Goal: Task Accomplishment & Management: Manage account settings

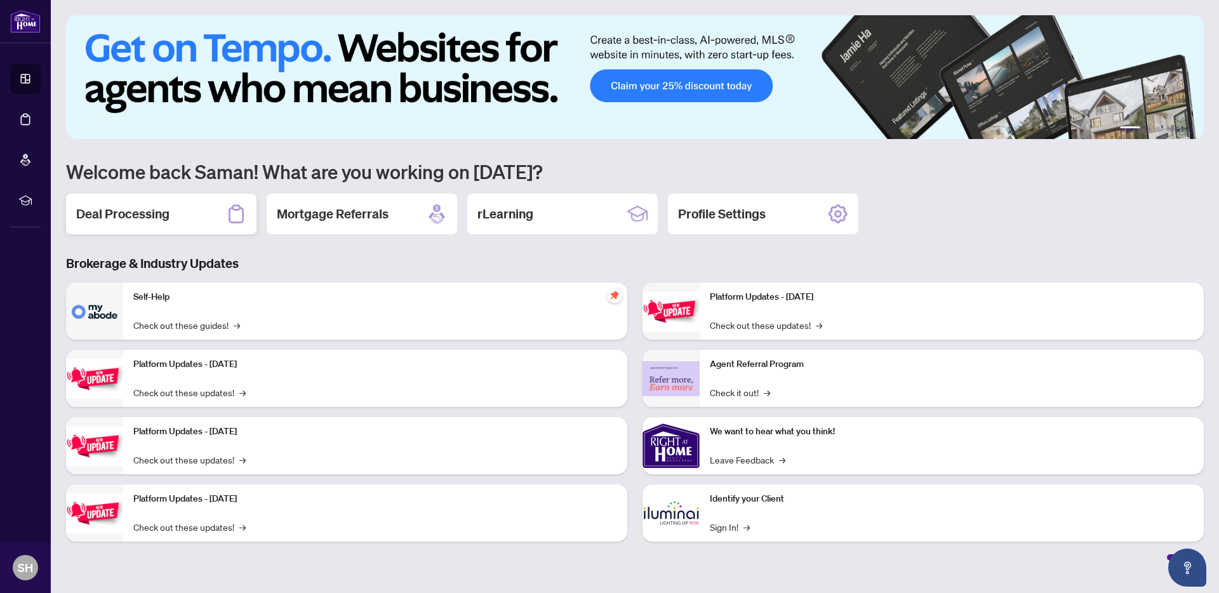
click at [123, 223] on h2 "Deal Processing" at bounding box center [122, 214] width 93 height 18
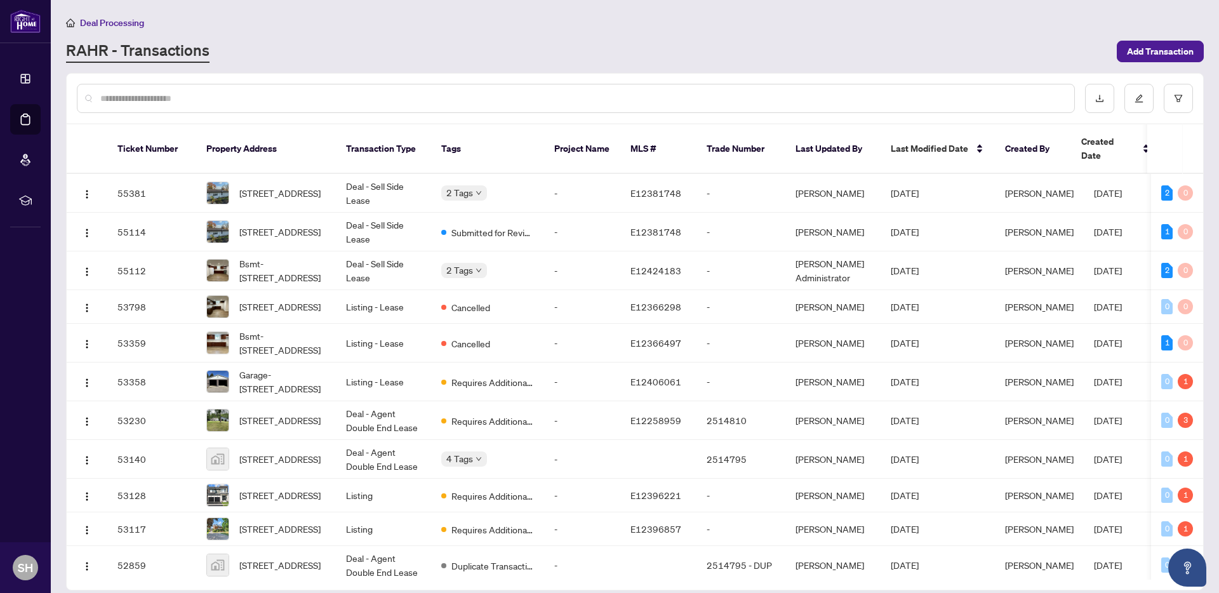
click at [260, 97] on input "text" at bounding box center [582, 98] width 964 height 14
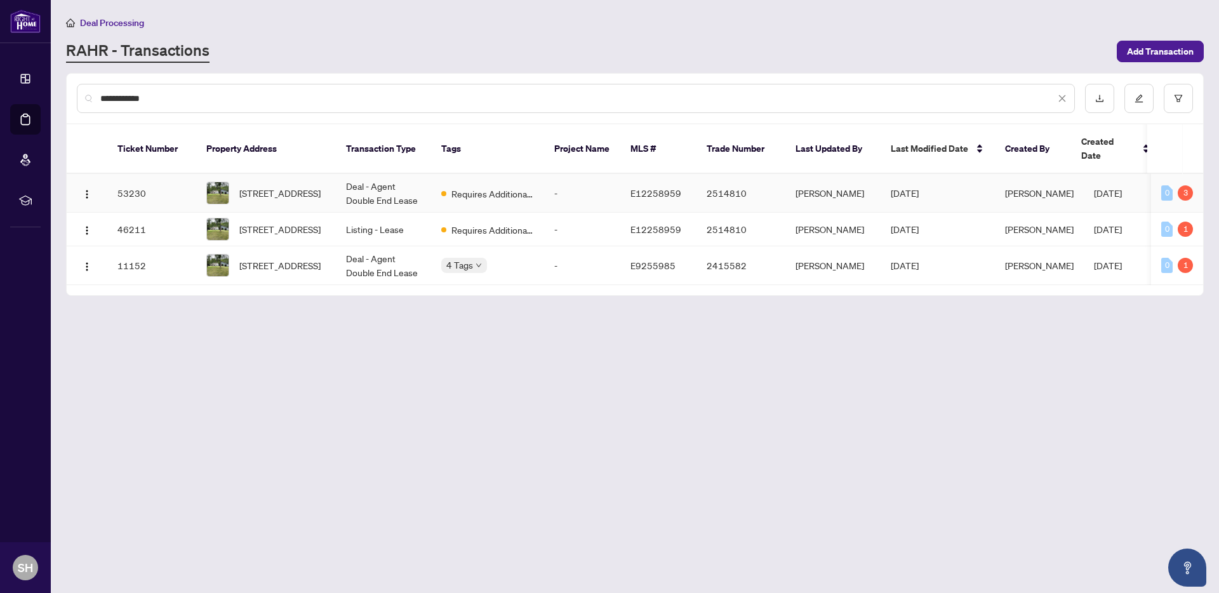
type input "**********"
click at [309, 195] on span "[STREET_ADDRESS]" at bounding box center [279, 193] width 81 height 14
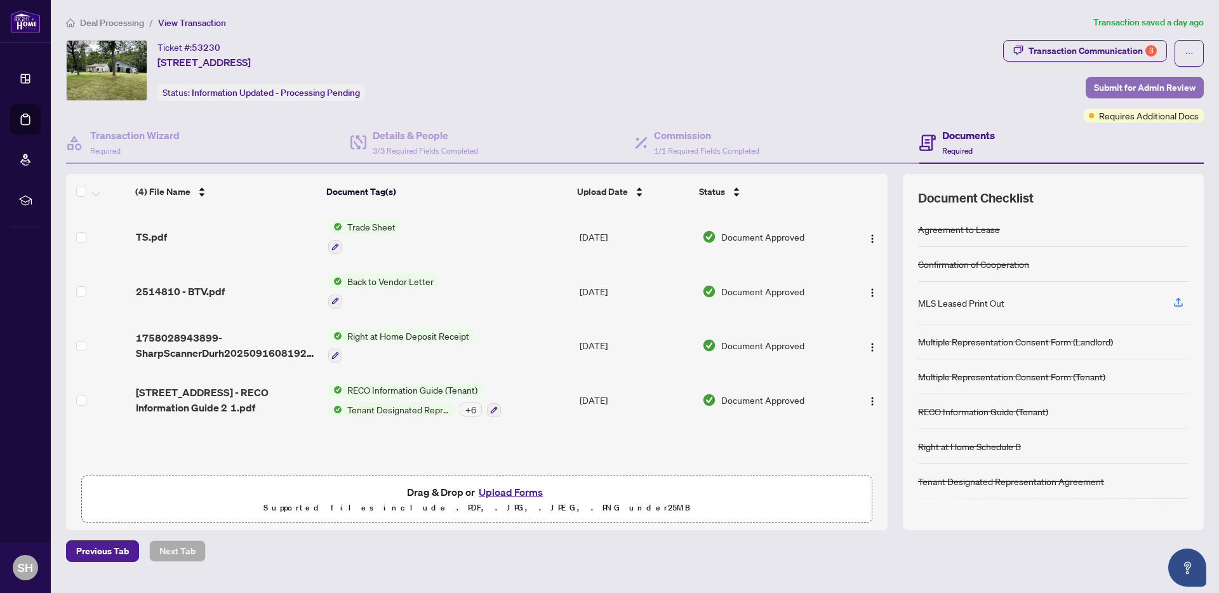
click at [1150, 88] on span "Submit for Admin Review" at bounding box center [1145, 87] width 102 height 20
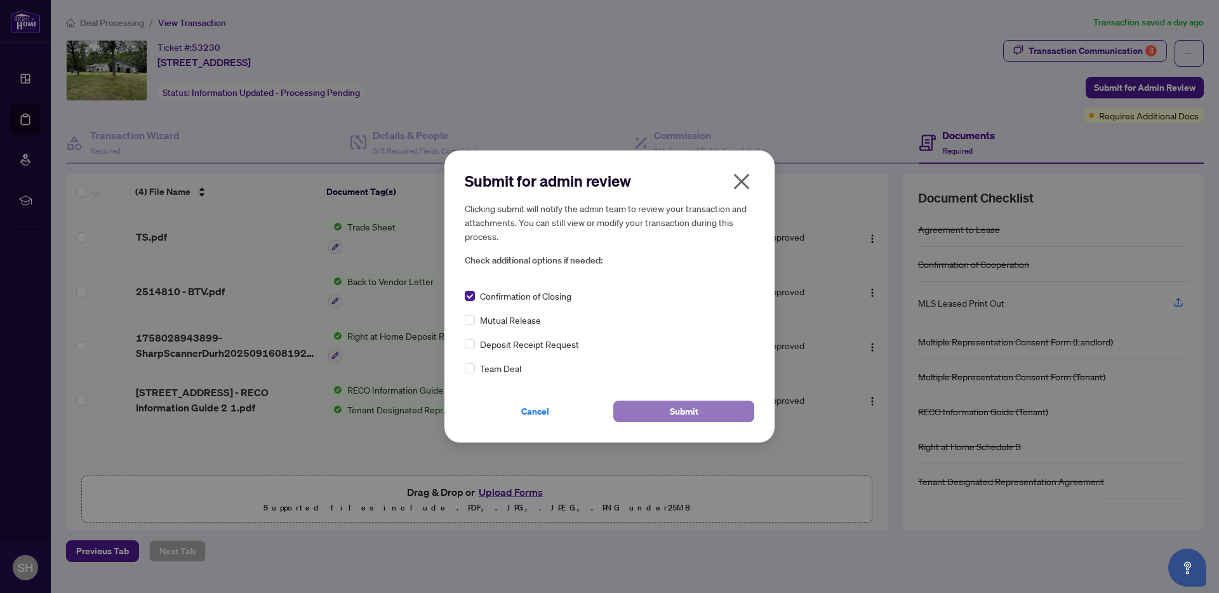
click at [719, 415] on button "Submit" at bounding box center [683, 412] width 141 height 22
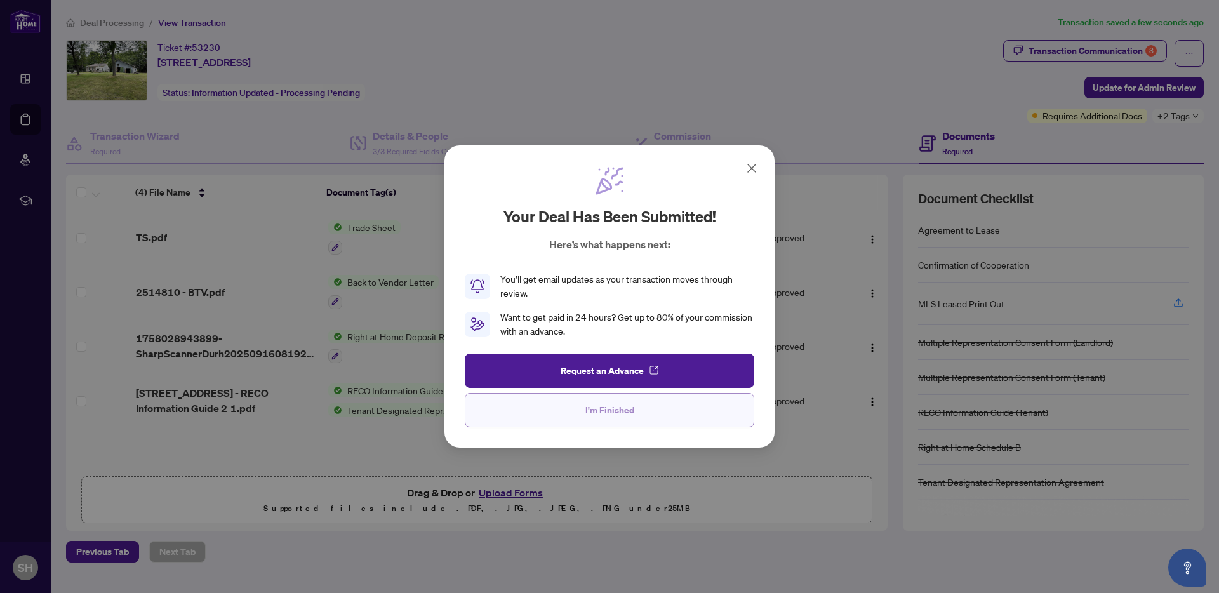
click at [615, 408] on span "I'm Finished" at bounding box center [609, 410] width 49 height 20
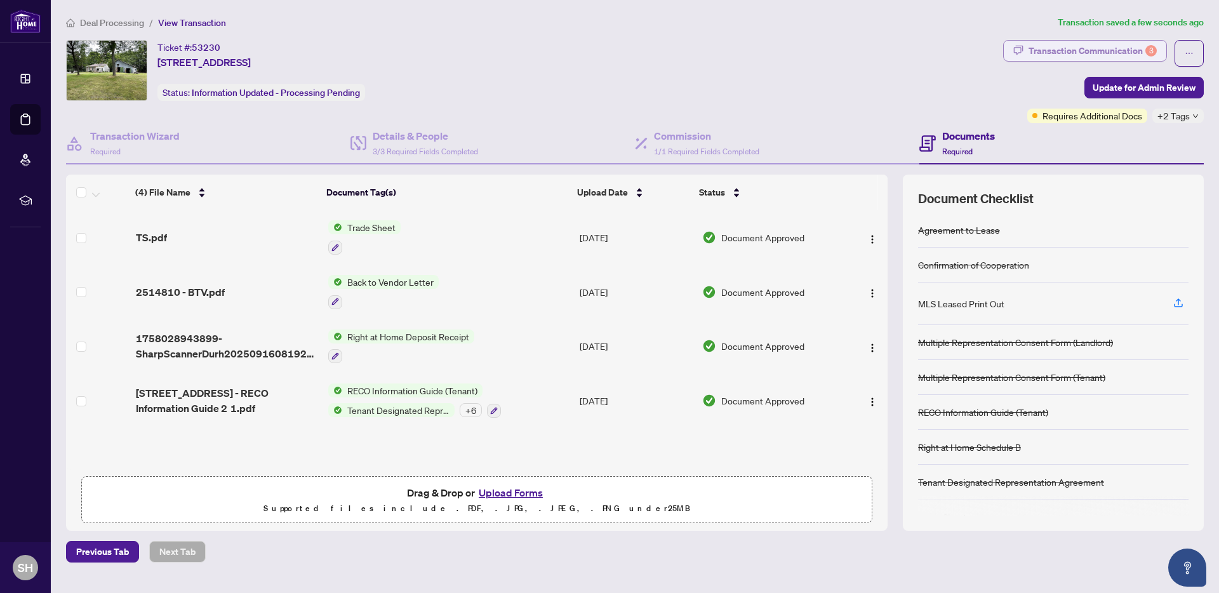
click at [1043, 46] on div "Transaction Communication 3" at bounding box center [1092, 51] width 128 height 20
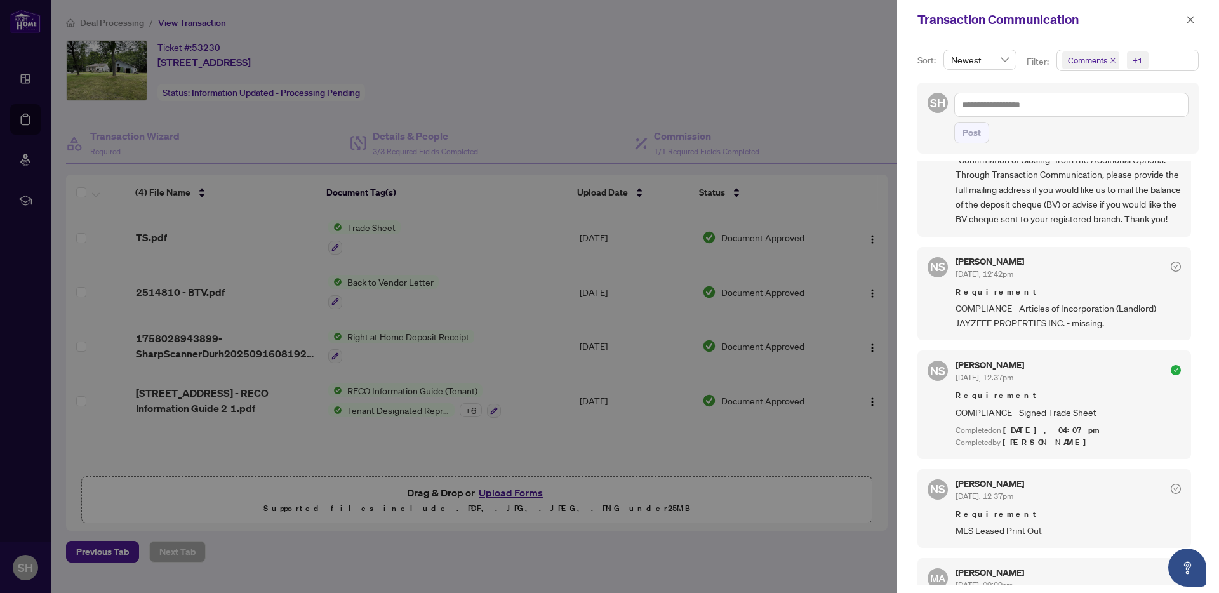
scroll to position [396, 0]
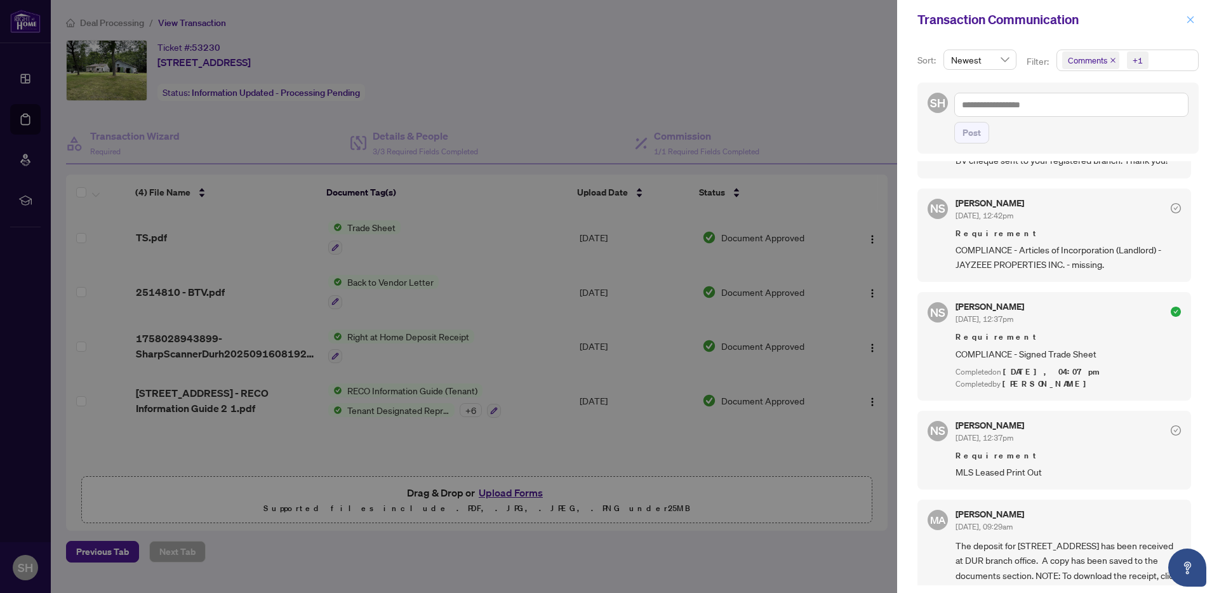
click at [1190, 20] on icon "close" at bounding box center [1190, 19] width 9 height 9
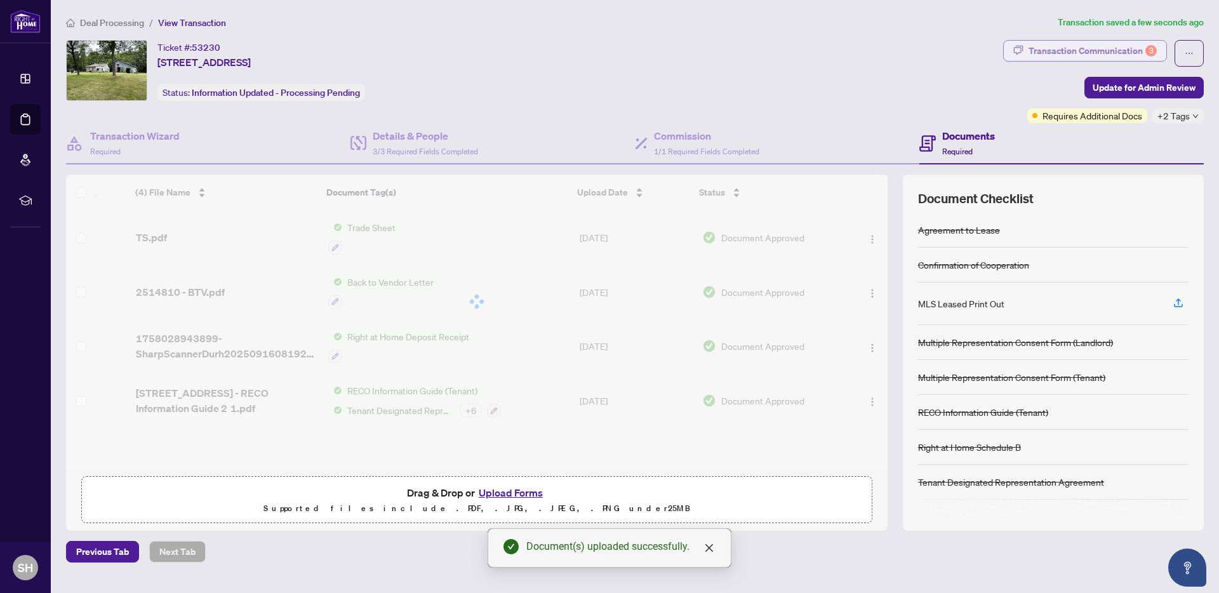
click at [1113, 56] on div "Transaction Communication 3" at bounding box center [1092, 51] width 128 height 20
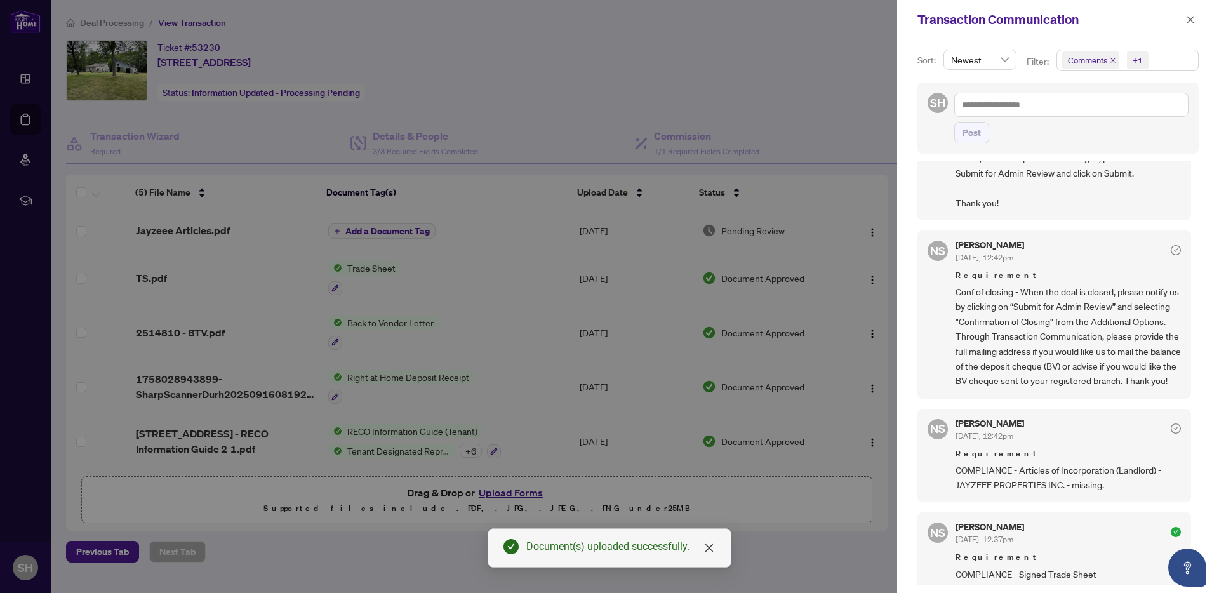
scroll to position [372, 0]
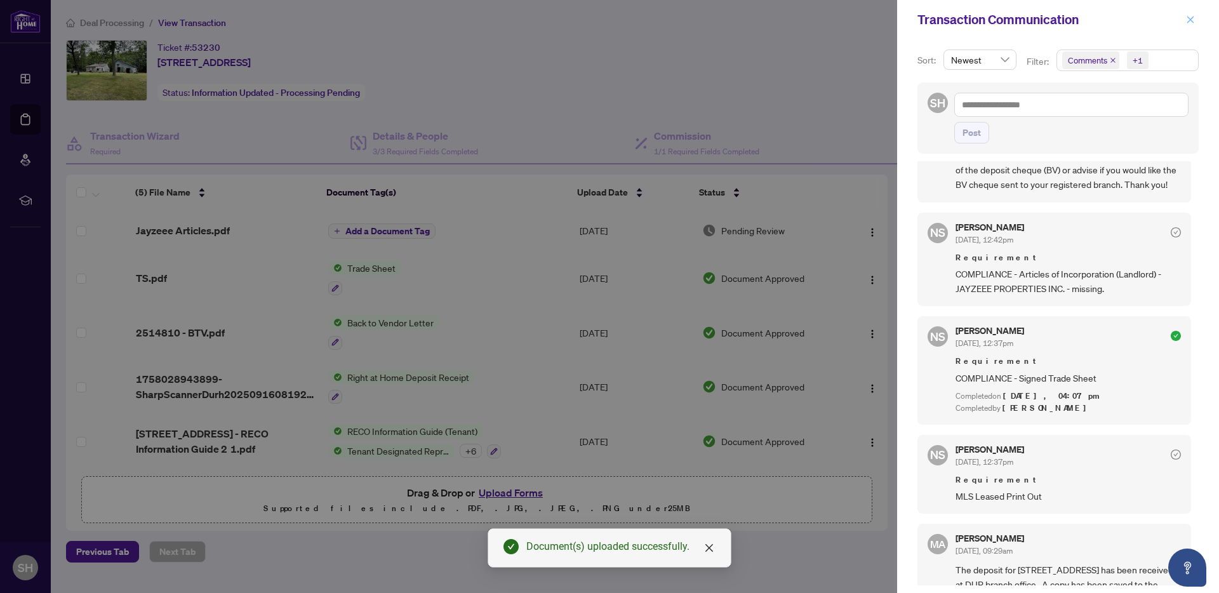
click at [1189, 23] on icon "close" at bounding box center [1190, 19] width 9 height 9
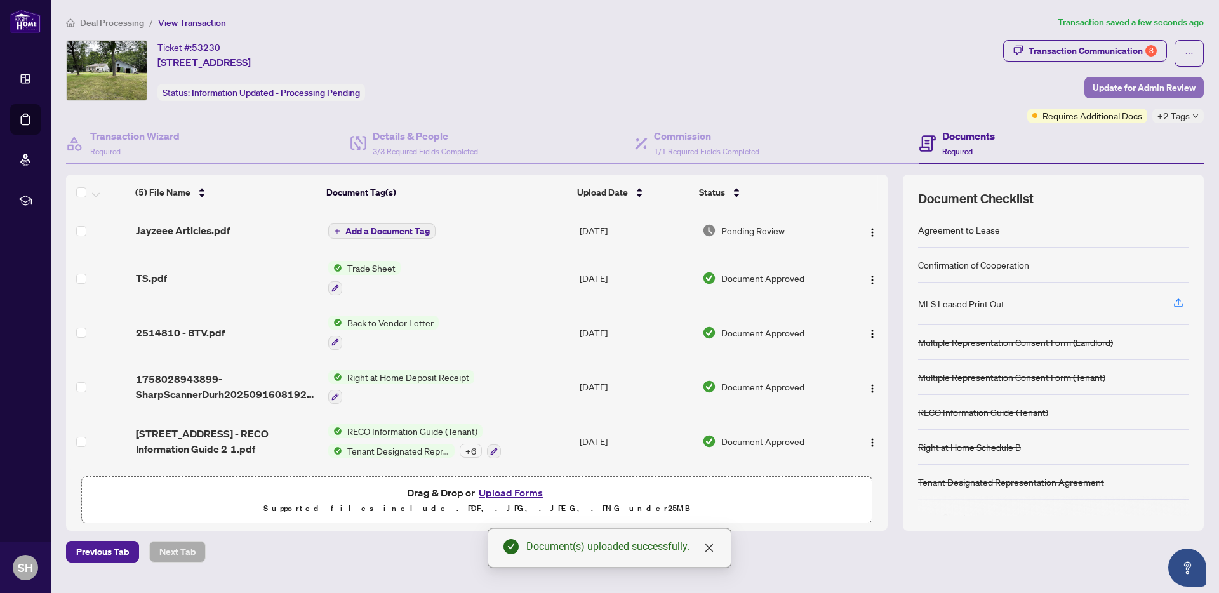
click at [1144, 82] on span "Update for Admin Review" at bounding box center [1144, 87] width 103 height 20
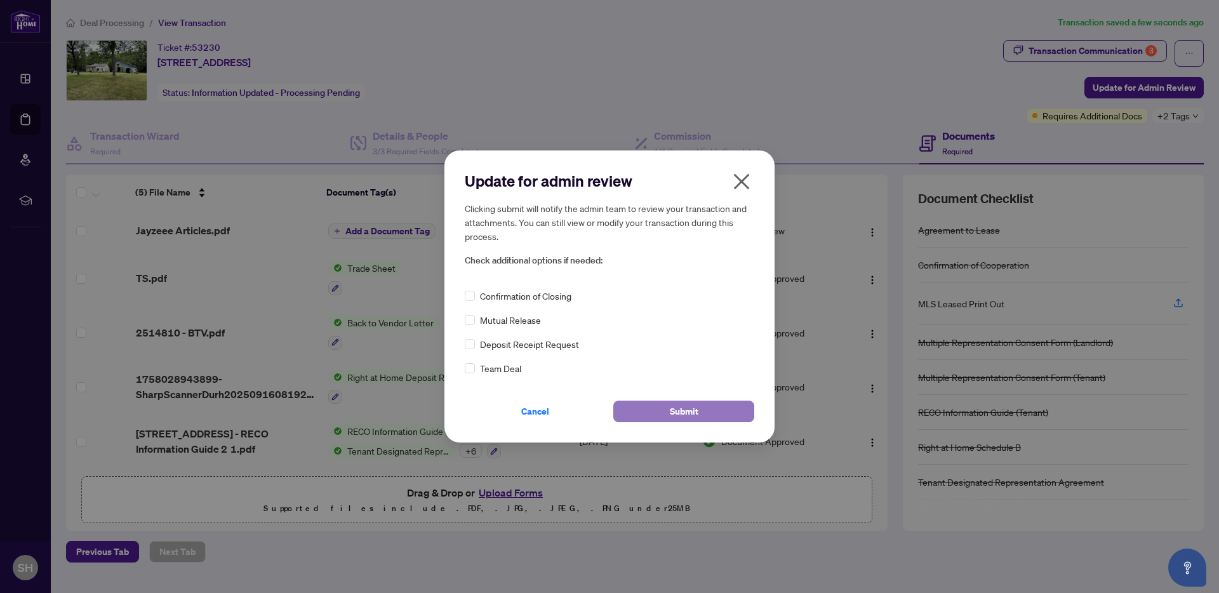
click at [692, 413] on span "Submit" at bounding box center [684, 411] width 29 height 20
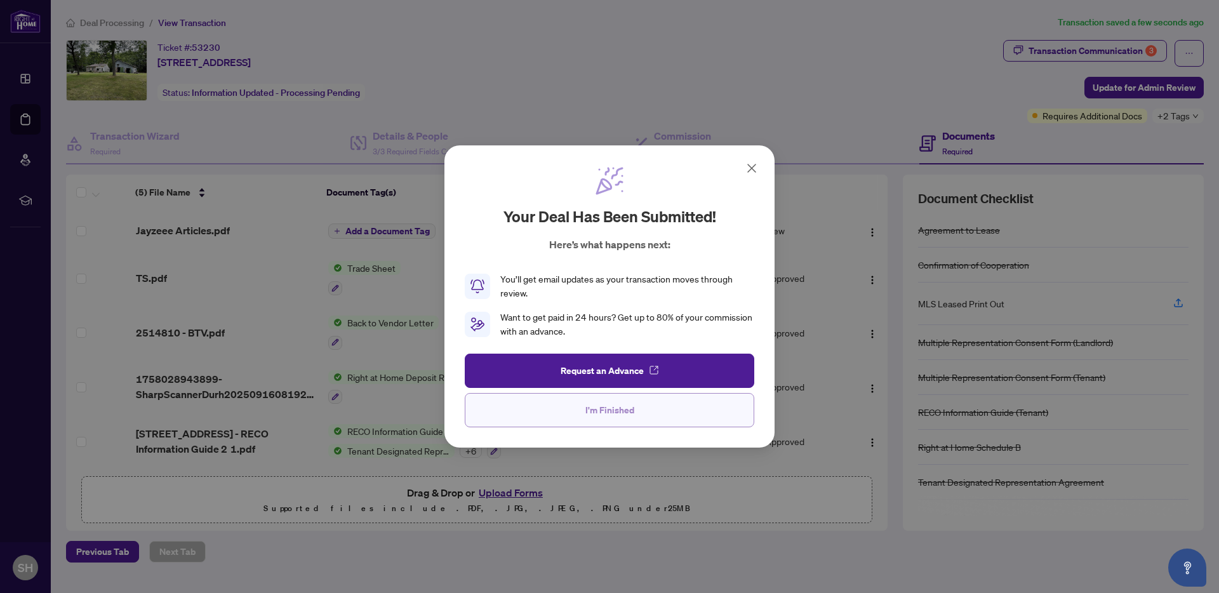
click at [606, 406] on span "I'm Finished" at bounding box center [609, 410] width 49 height 20
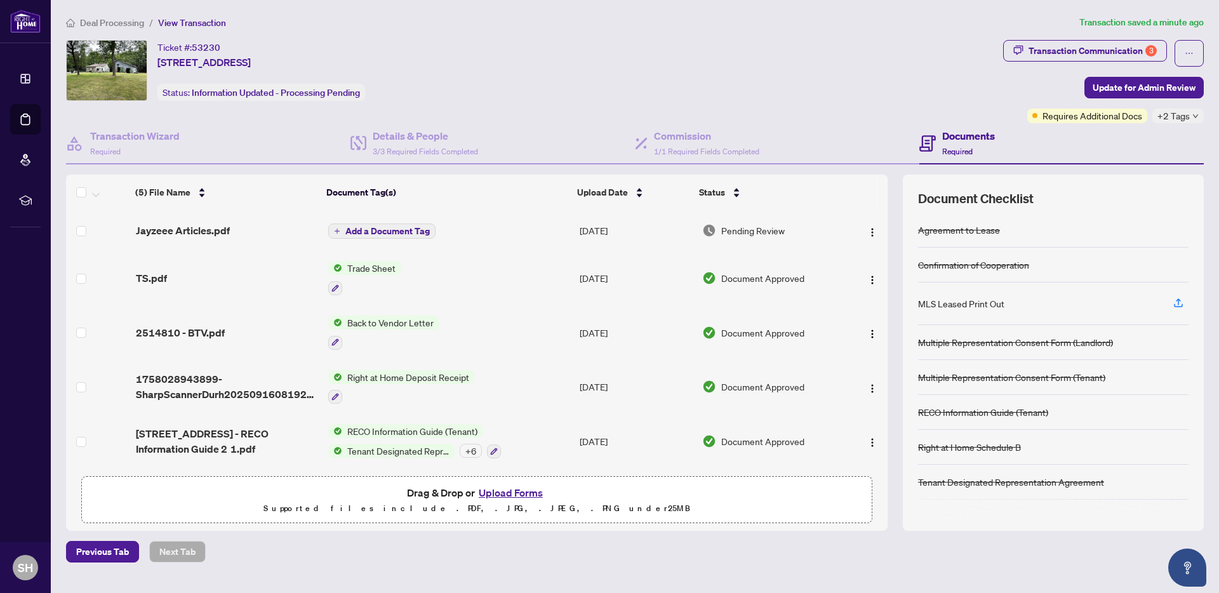
click at [105, 22] on span "Deal Processing" at bounding box center [112, 22] width 64 height 11
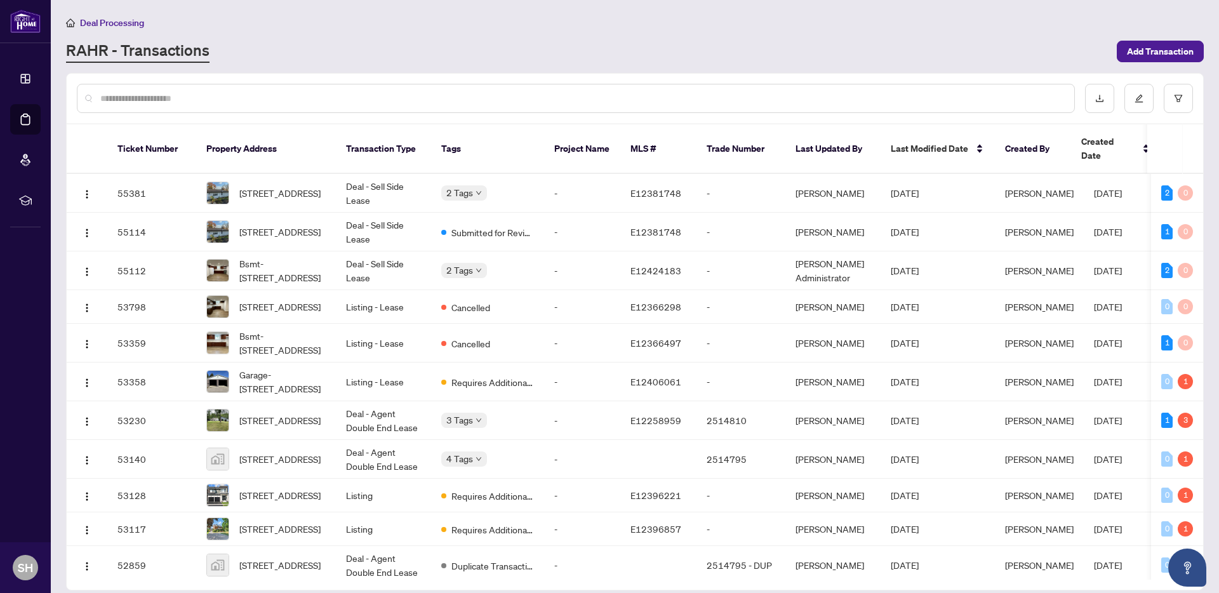
click at [171, 91] on input "text" at bounding box center [582, 98] width 964 height 14
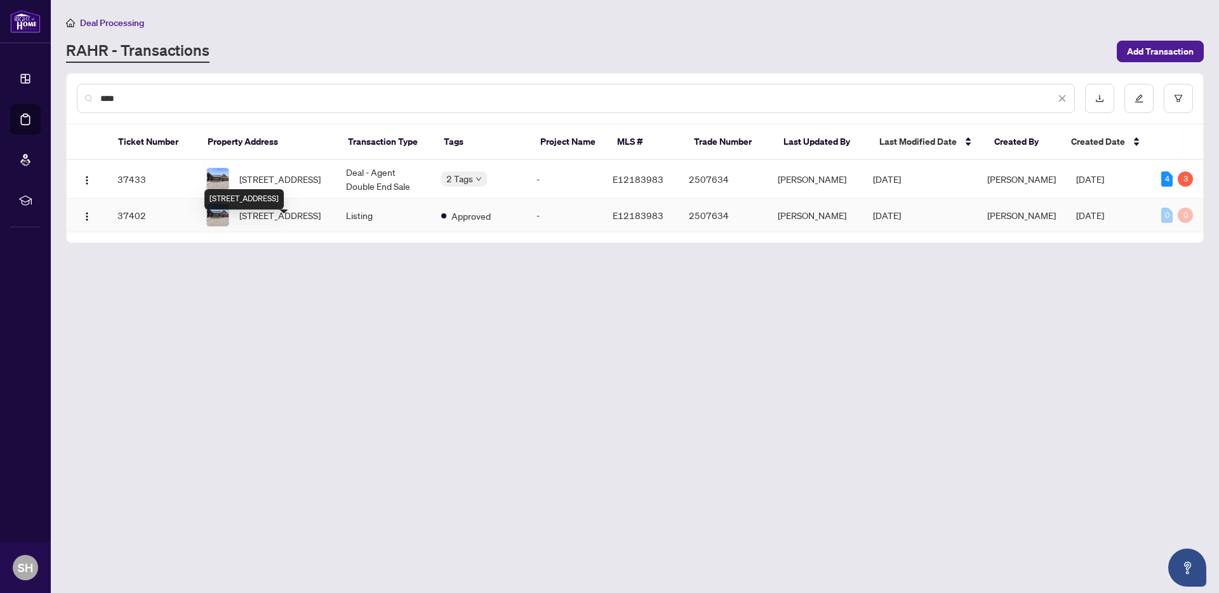
type input "****"
click at [284, 189] on div "[STREET_ADDRESS]" at bounding box center [243, 199] width 79 height 20
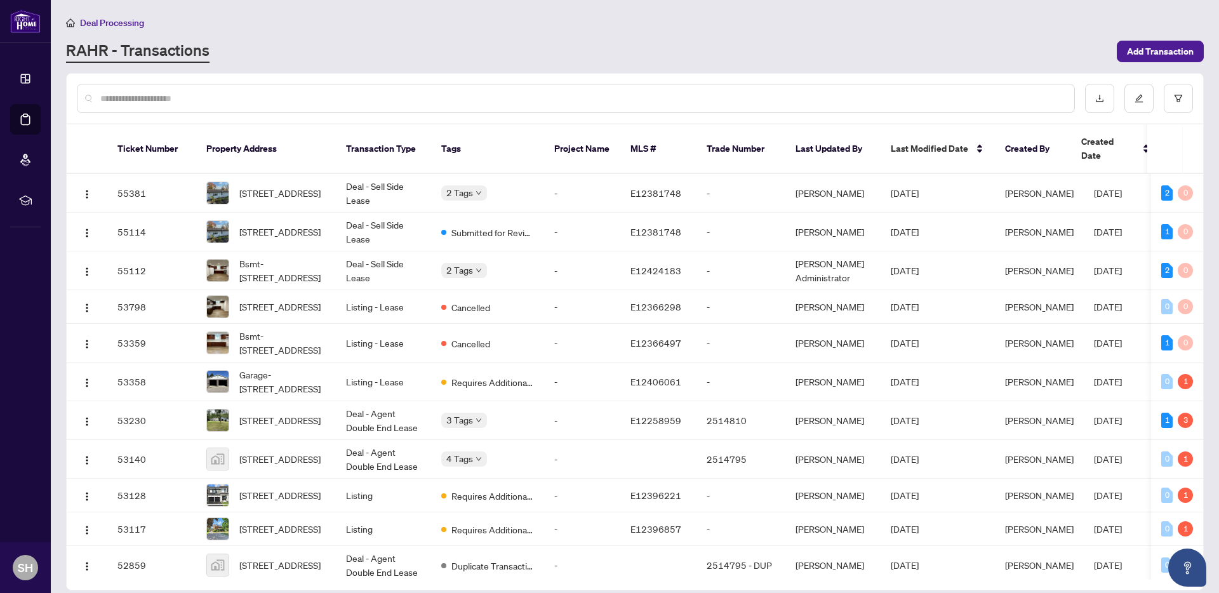
click at [286, 105] on div at bounding box center [576, 98] width 998 height 29
click at [293, 98] on input "text" at bounding box center [582, 98] width 964 height 14
type input "****"
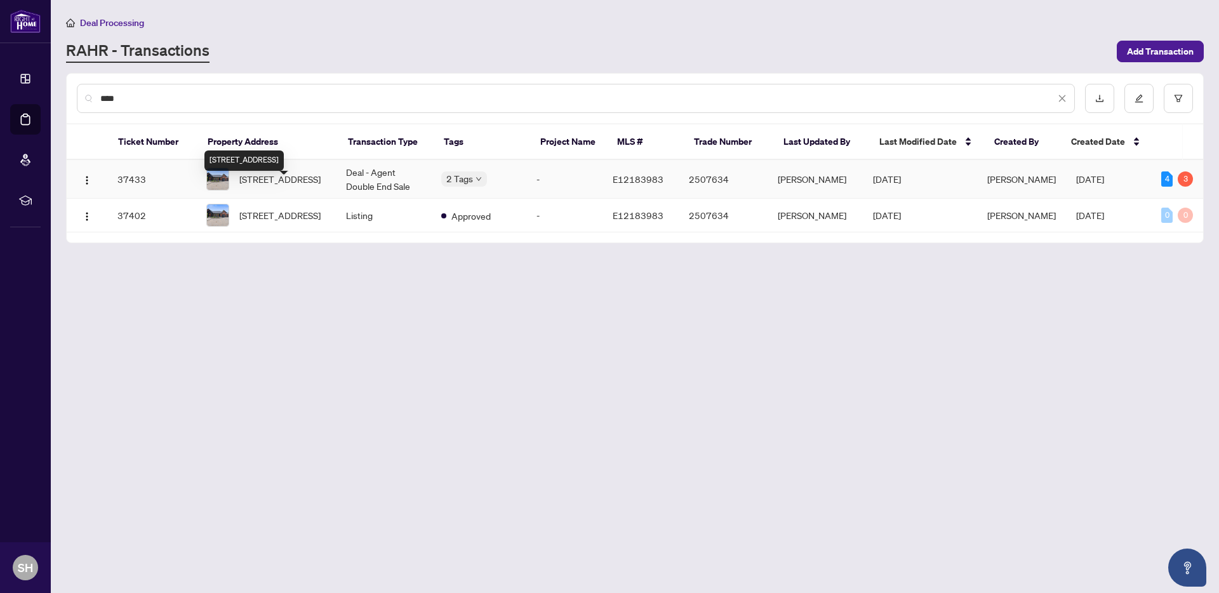
click at [272, 186] on span "[STREET_ADDRESS]" at bounding box center [279, 179] width 81 height 14
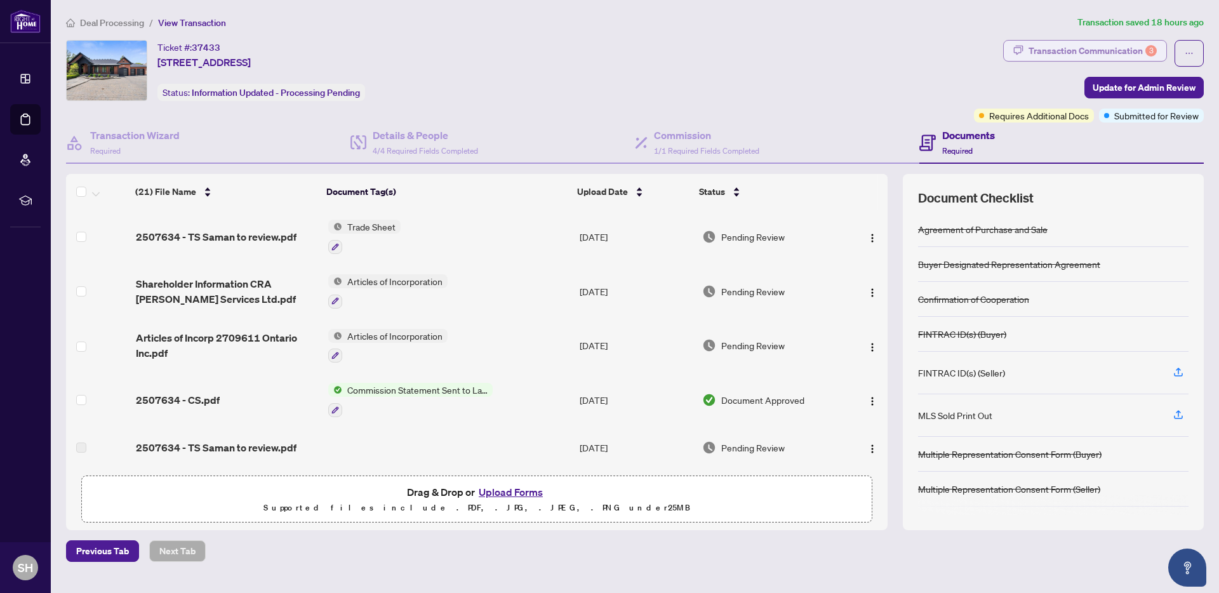
click at [1140, 51] on div "Transaction Communication 3" at bounding box center [1092, 51] width 128 height 20
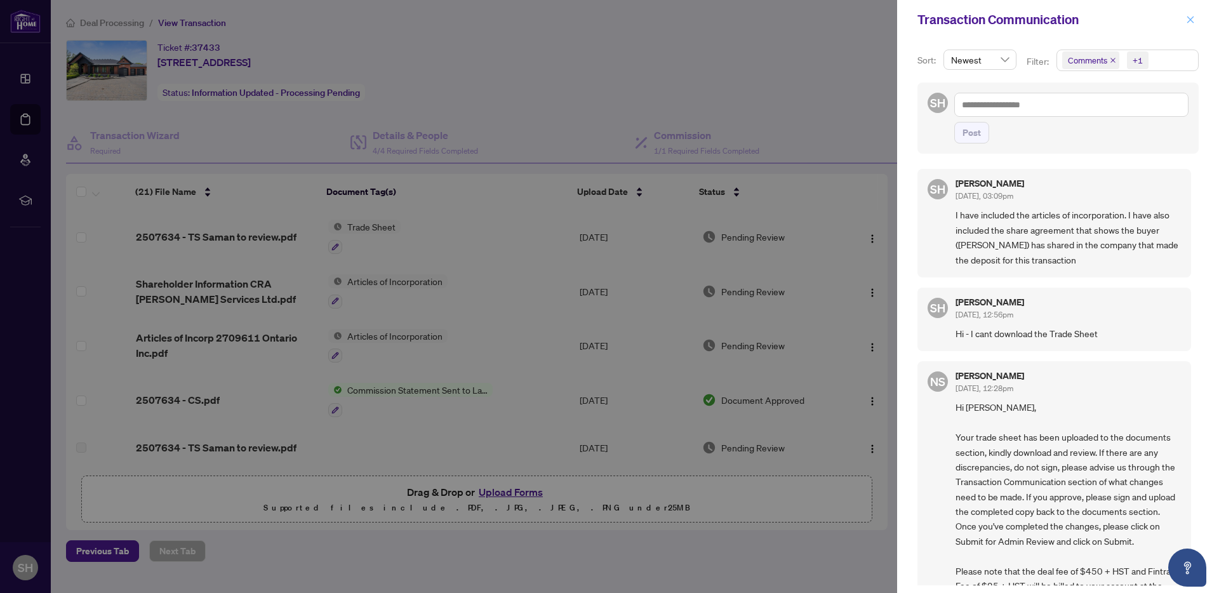
click at [1197, 15] on button "button" at bounding box center [1190, 19] width 17 height 15
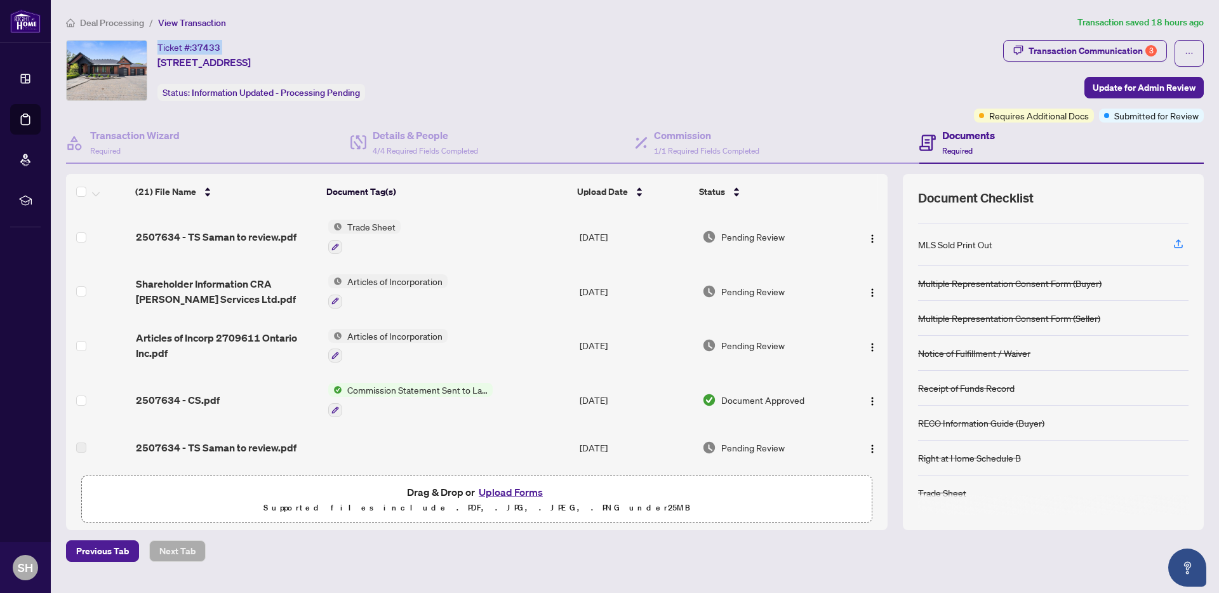
drag, startPoint x: 230, startPoint y: 48, endPoint x: 158, endPoint y: 48, distance: 71.7
click at [158, 48] on div "Ticket #: 37433 [STREET_ADDRESS]" at bounding box center [203, 55] width 93 height 30
copy div "Ticket #: 37433"
click at [714, 93] on div "Ticket #: 37433 [STREET_ADDRESS] Status: Information Updated - Processing Pendi…" at bounding box center [517, 70] width 903 height 61
click at [121, 19] on span "Deal Processing" at bounding box center [112, 22] width 64 height 11
